Goal: Transaction & Acquisition: Purchase product/service

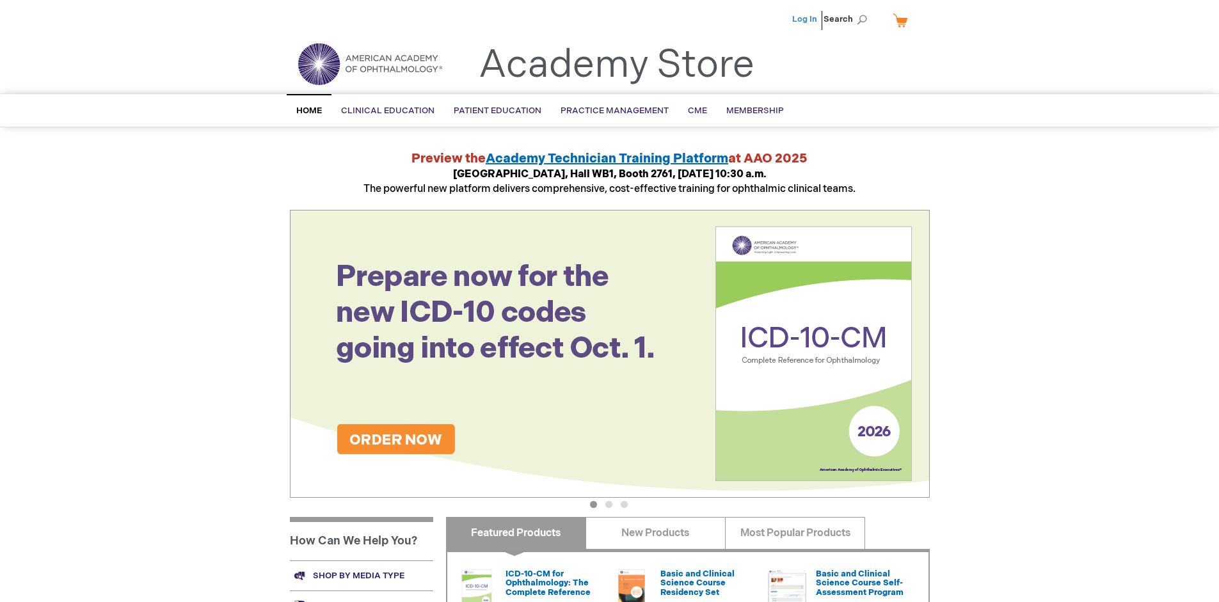
click at [805, 19] on link "Log In" at bounding box center [804, 19] width 25 height 10
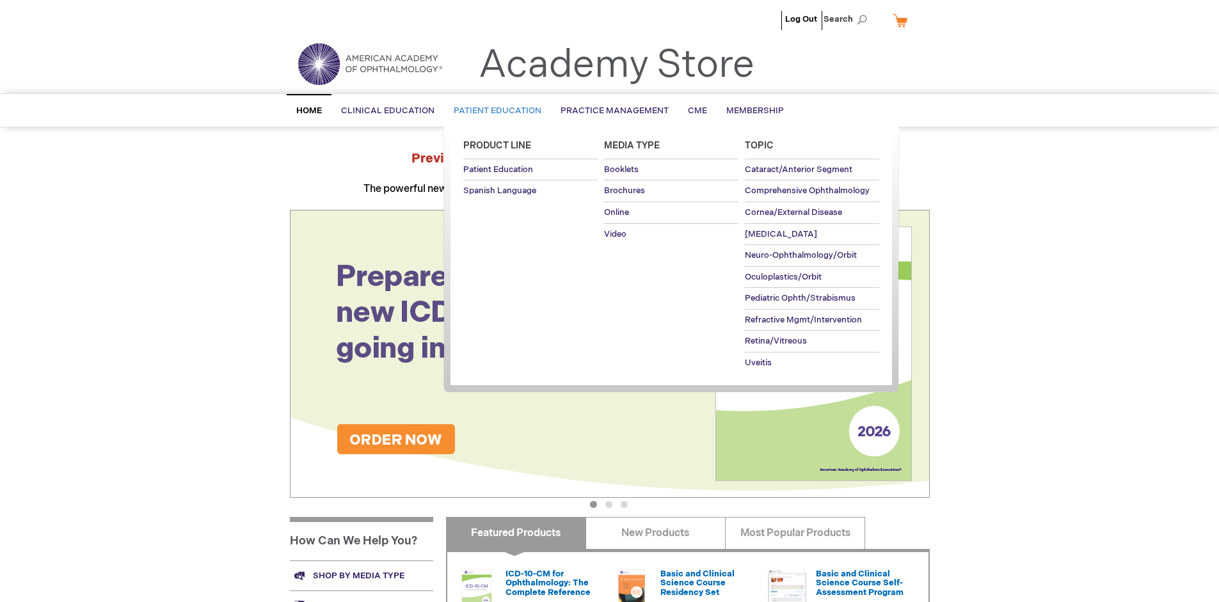
click at [494, 111] on span "Patient Education" at bounding box center [498, 111] width 88 height 10
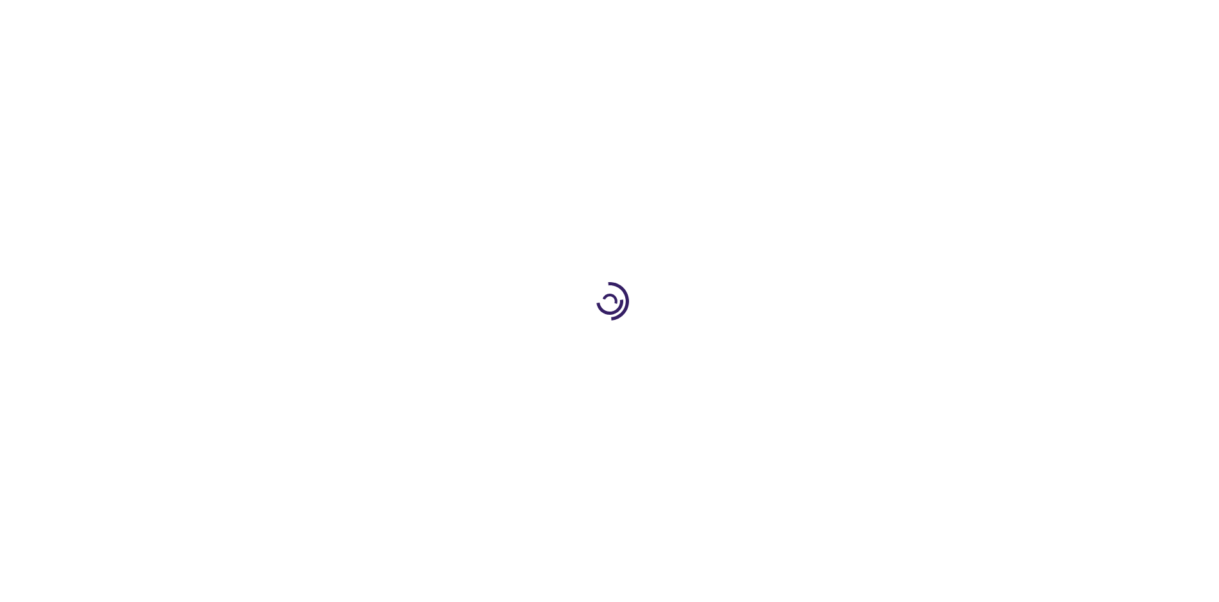
click at [807, 345] on span "Add to Cart" at bounding box center [800, 345] width 52 height 12
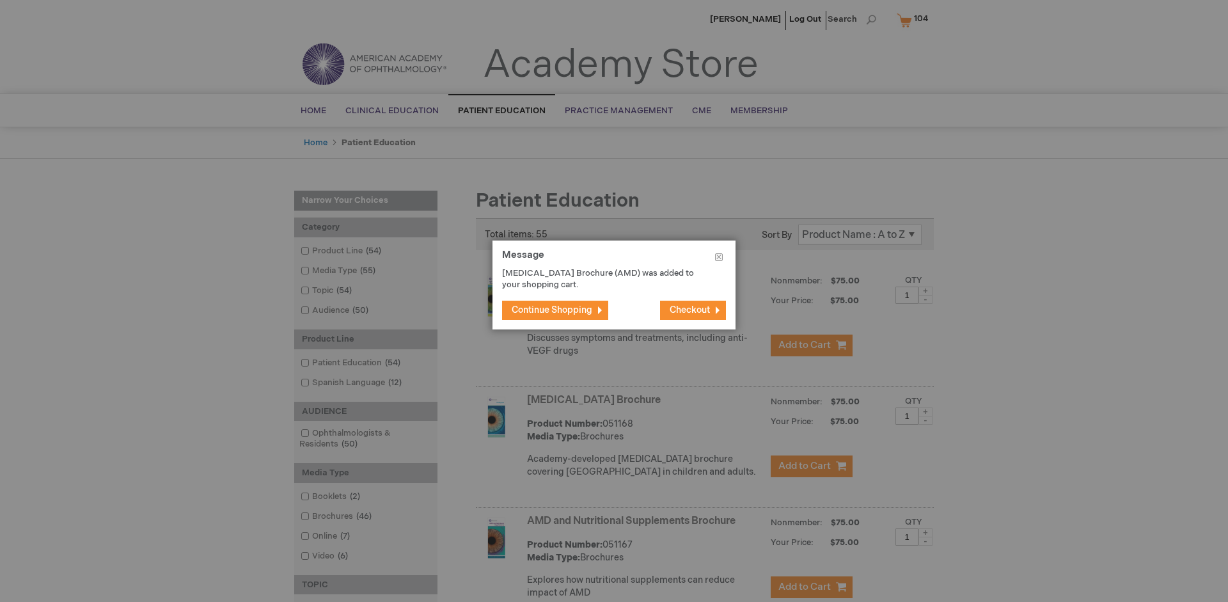
click at [552, 310] on span "Continue Shopping" at bounding box center [552, 310] width 81 height 11
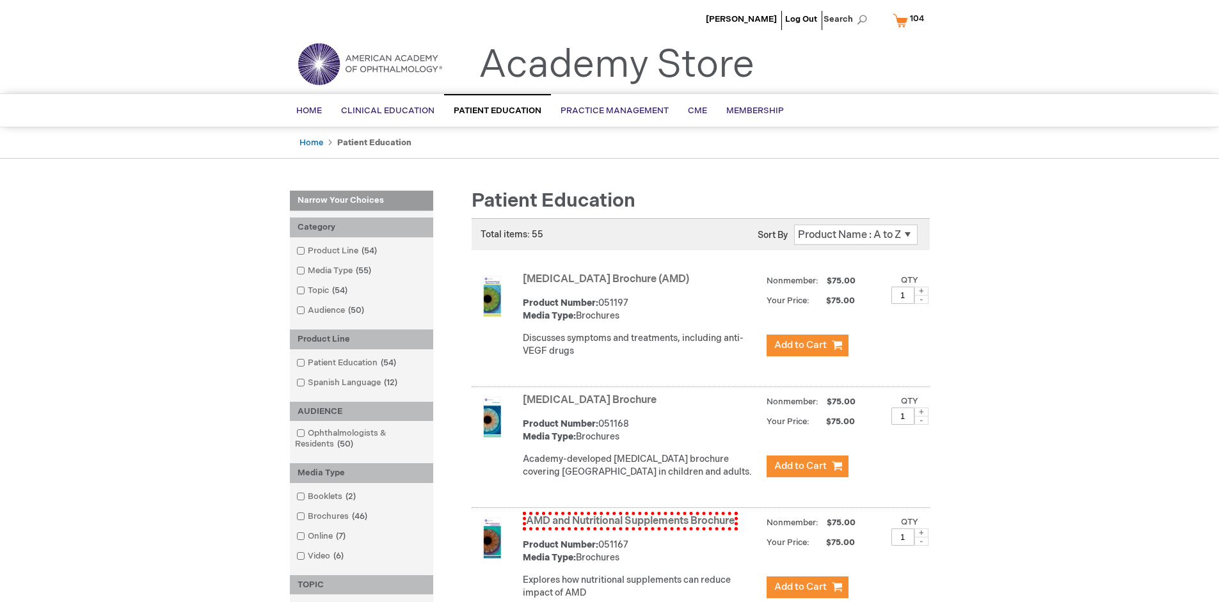
click at [630, 530] on link "AMD and Nutritional Supplements Brochure" at bounding box center [630, 521] width 215 height 19
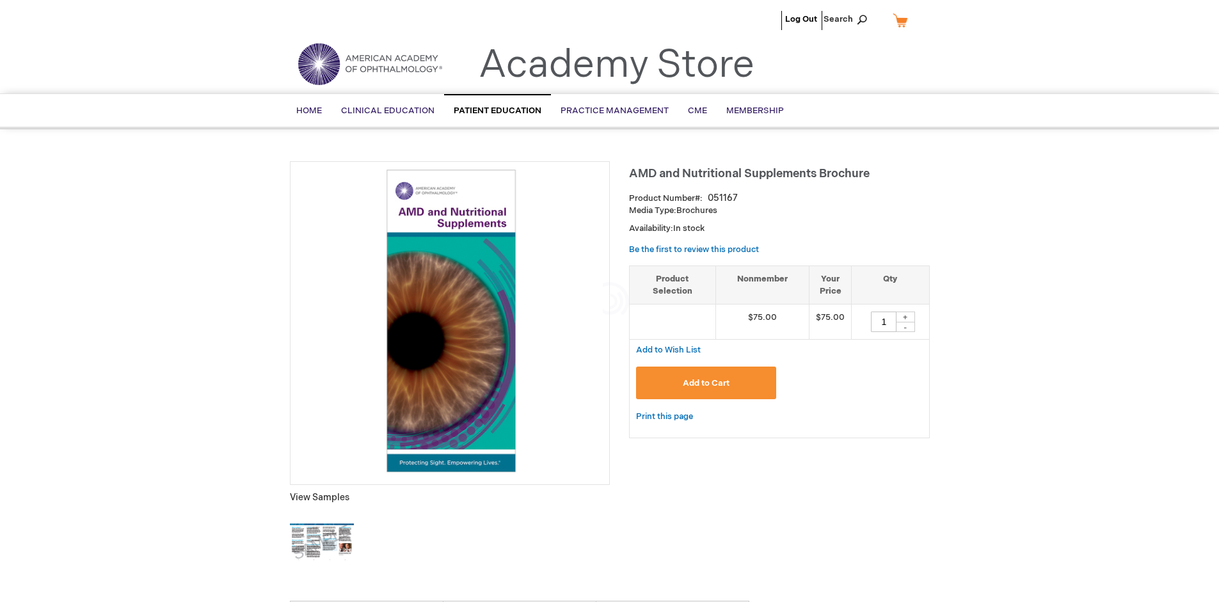
type input "1"
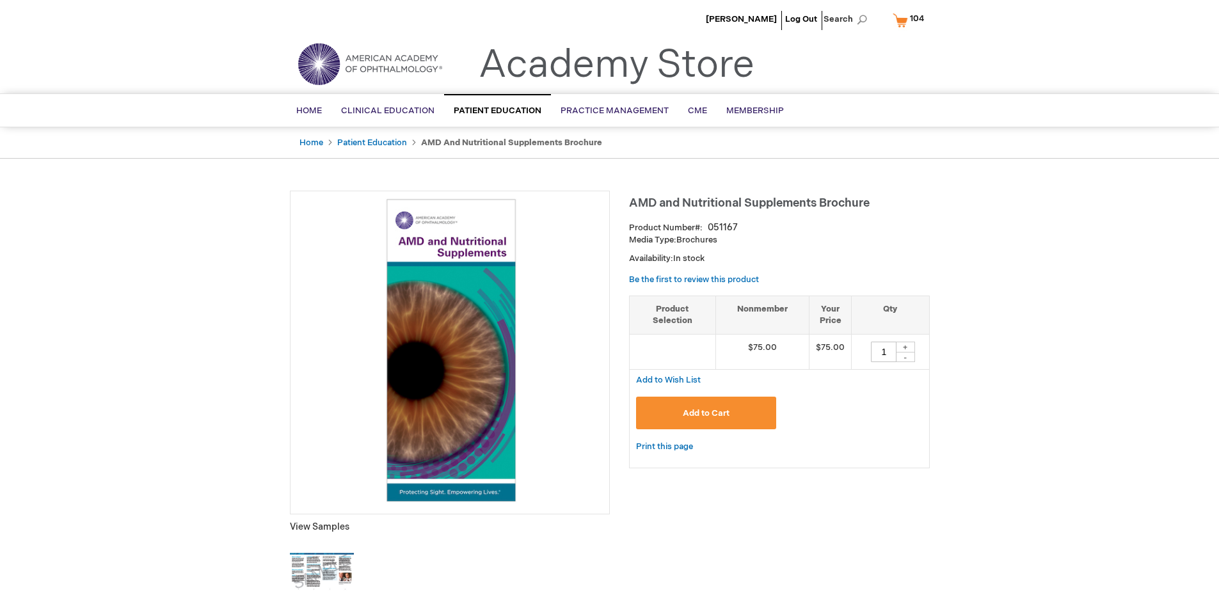
click at [706, 413] on span "Add to Cart" at bounding box center [706, 413] width 47 height 10
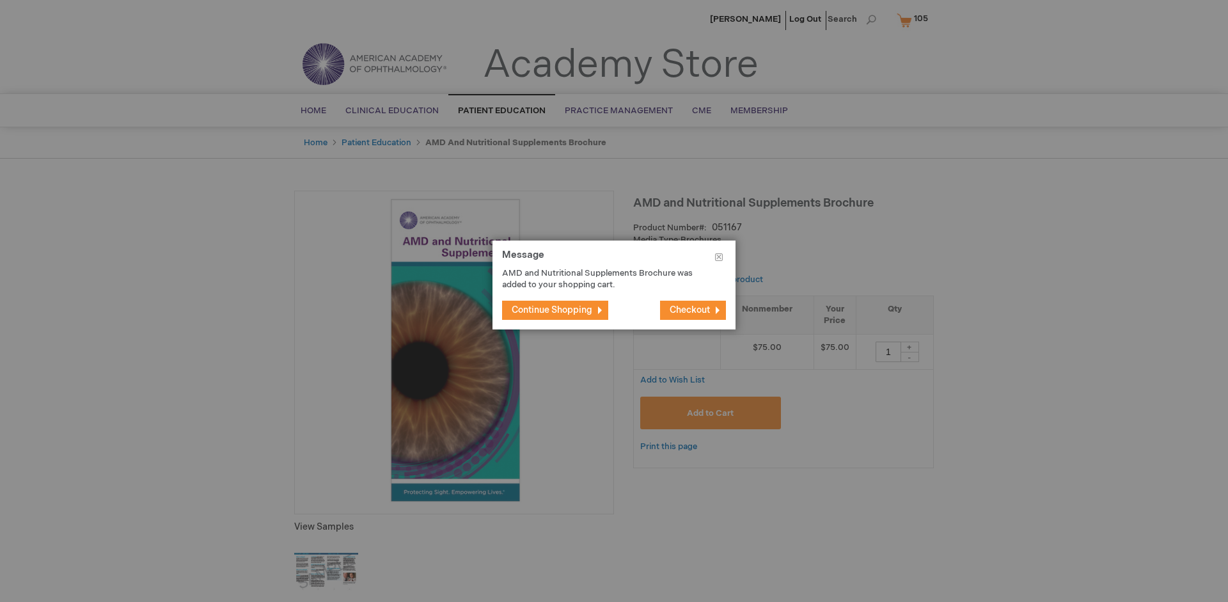
click at [552, 310] on span "Continue Shopping" at bounding box center [552, 310] width 81 height 11
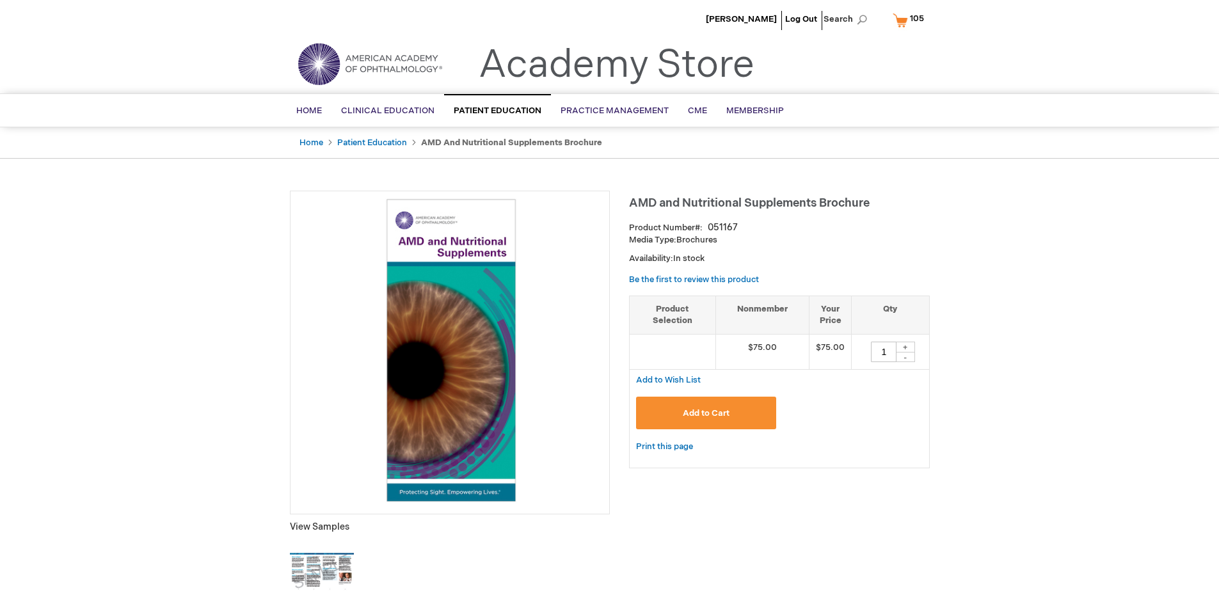
click at [910, 20] on span "105" at bounding box center [917, 18] width 14 height 10
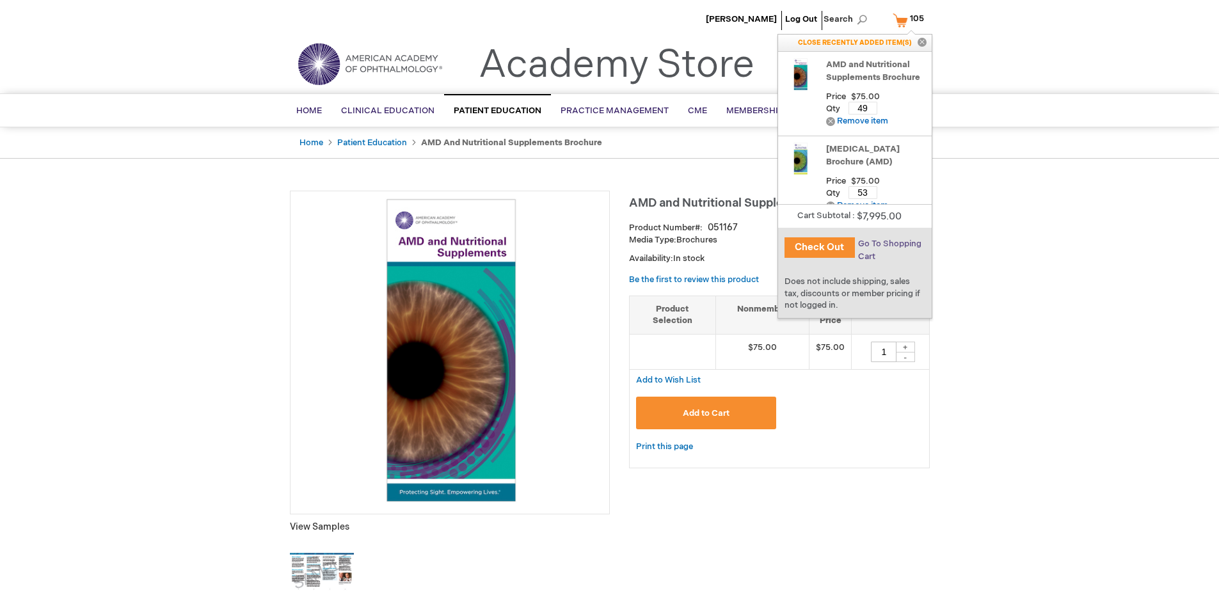
click at [889, 244] on span "Go To Shopping Cart" at bounding box center [889, 250] width 63 height 23
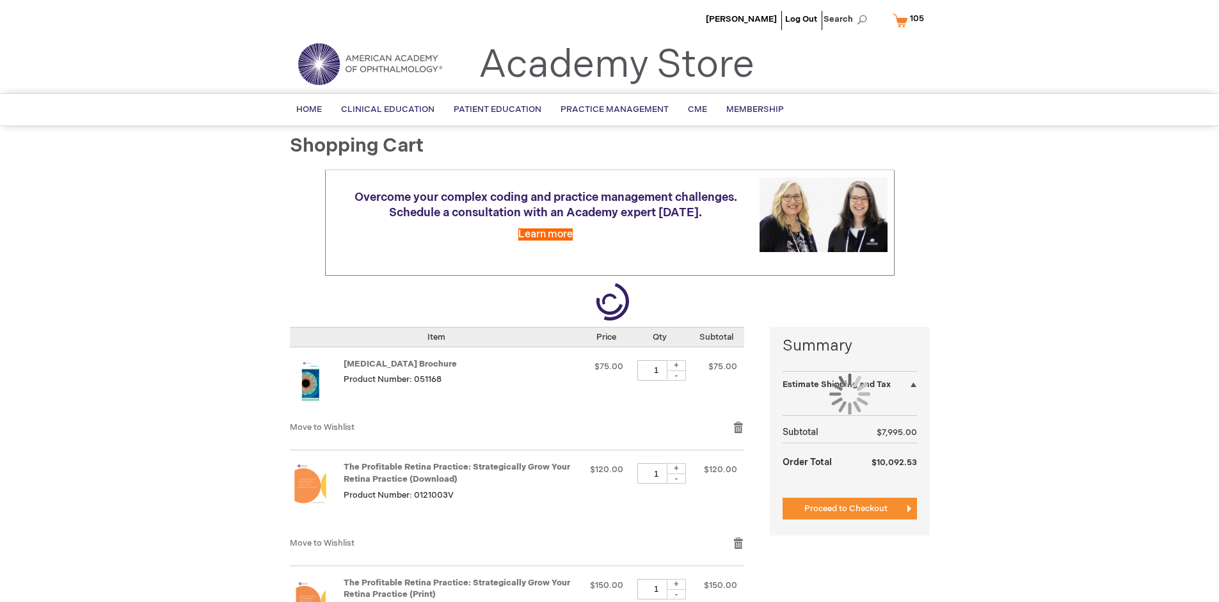
select select "US"
select select "41"
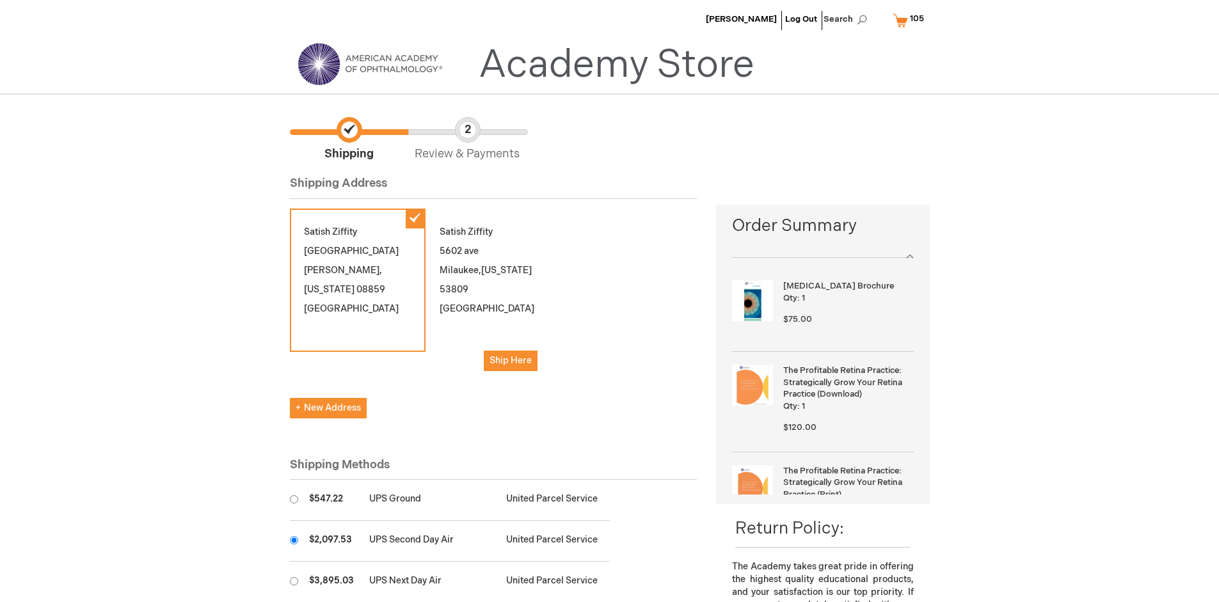
click at [294, 540] on input "radio" at bounding box center [294, 540] width 8 height 8
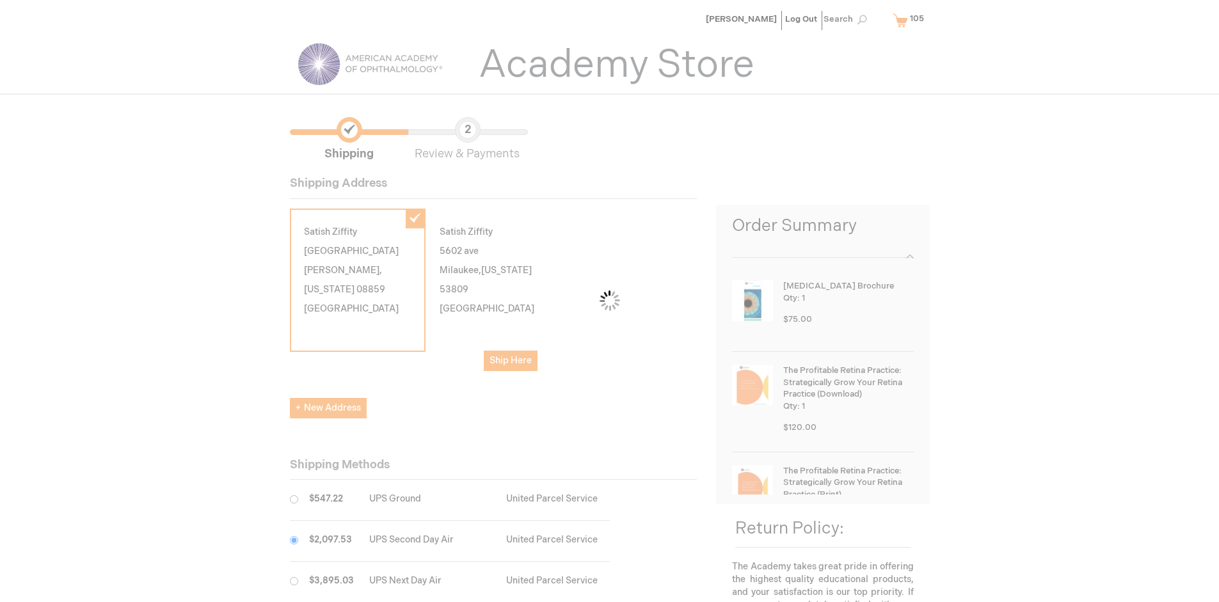
scroll to position [64, 0]
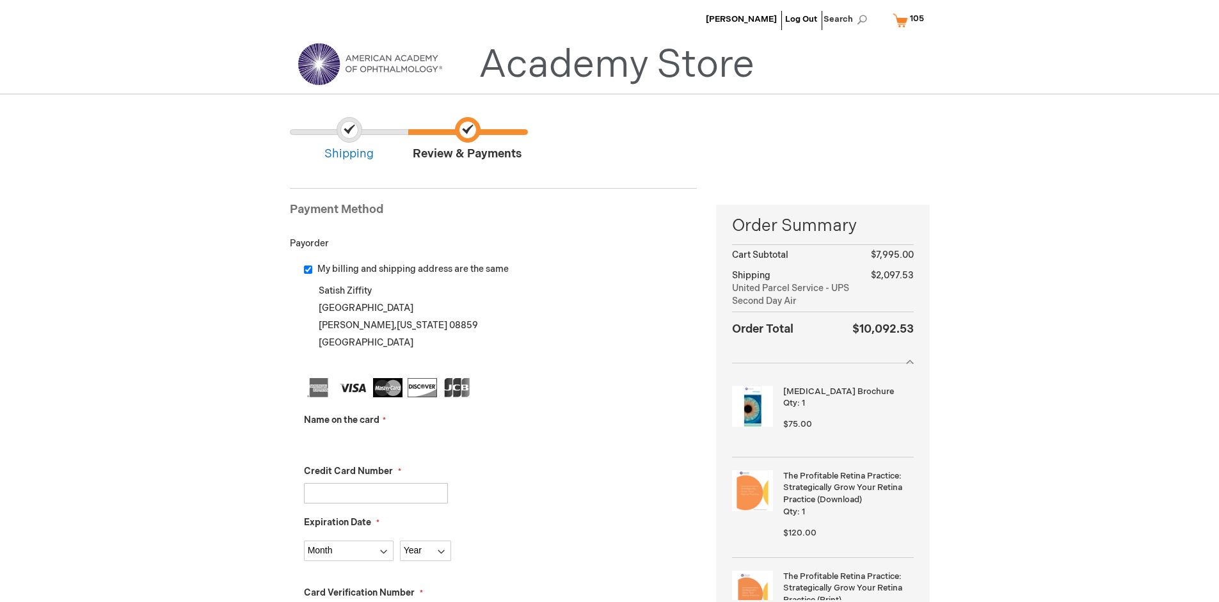
click at [376, 441] on input "Name on the card" at bounding box center [376, 442] width 144 height 20
